Goal: Transaction & Acquisition: Book appointment/travel/reservation

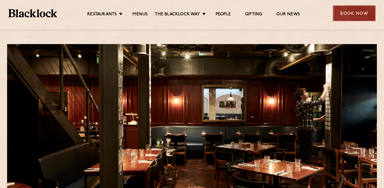
click at [350, 12] on div "Book Now" at bounding box center [354, 13] width 43 height 16
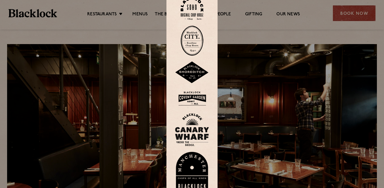
click at [196, 96] on img at bounding box center [192, 98] width 34 height 18
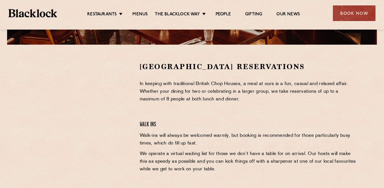
scroll to position [170, 0]
